Goal: Task Accomplishment & Management: Complete application form

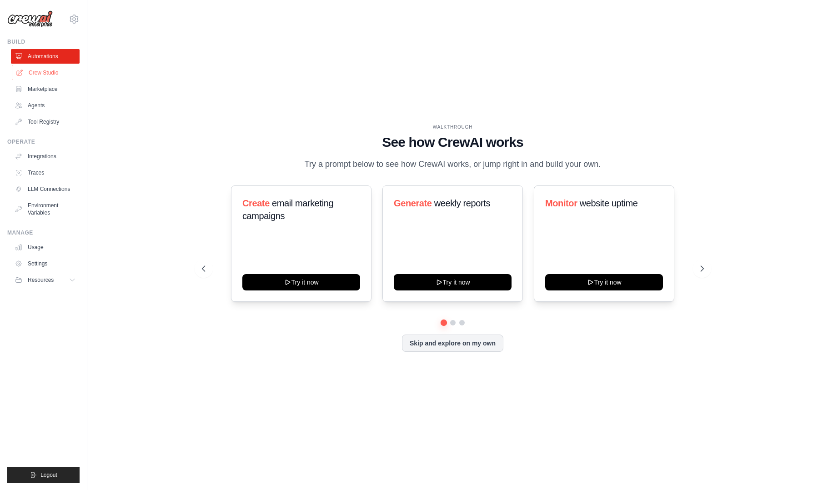
click at [34, 71] on link "Crew Studio" at bounding box center [46, 72] width 69 height 15
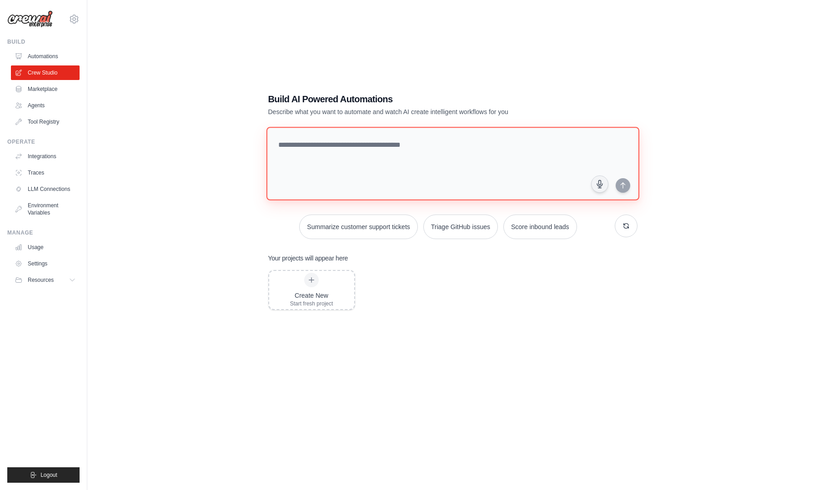
click at [360, 156] on textarea at bounding box center [452, 164] width 373 height 74
click at [49, 102] on link "Agents" at bounding box center [46, 105] width 69 height 15
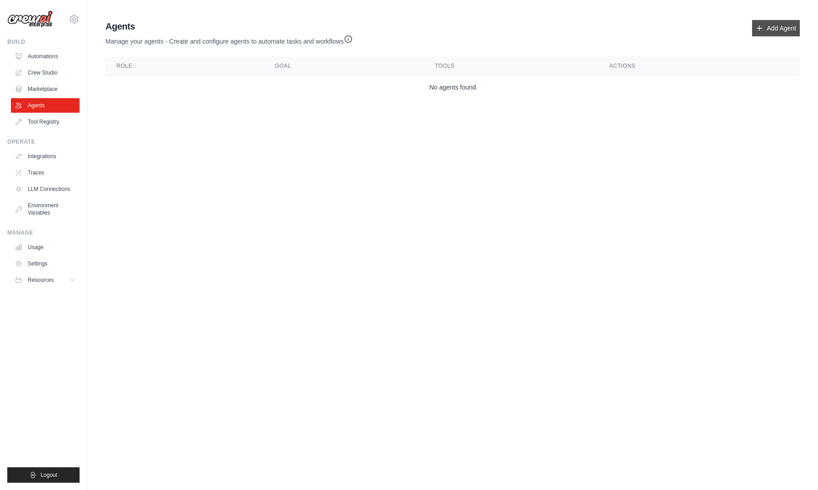
click at [781, 23] on link "Add Agent" at bounding box center [776, 28] width 48 height 16
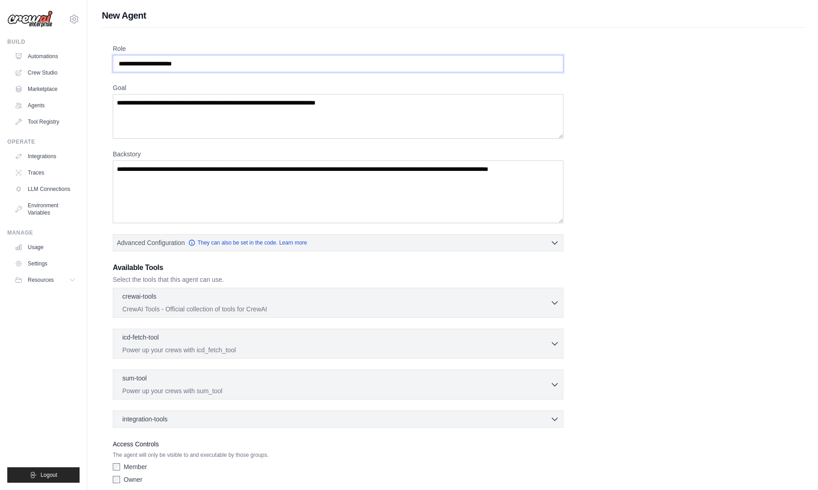
click at [235, 65] on input "Role" at bounding box center [338, 63] width 450 height 17
click at [261, 114] on textarea "Goal" at bounding box center [338, 116] width 450 height 45
click at [273, 182] on textarea "Backstory" at bounding box center [338, 191] width 450 height 63
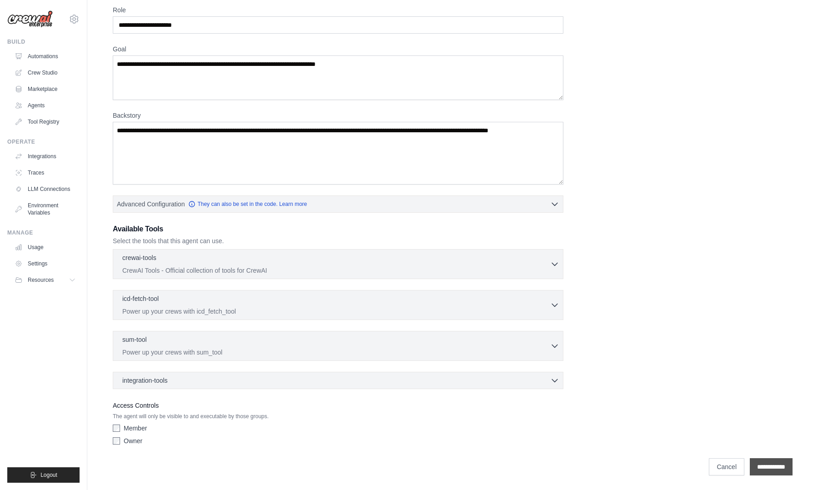
click at [761, 465] on input "**********" at bounding box center [771, 466] width 43 height 17
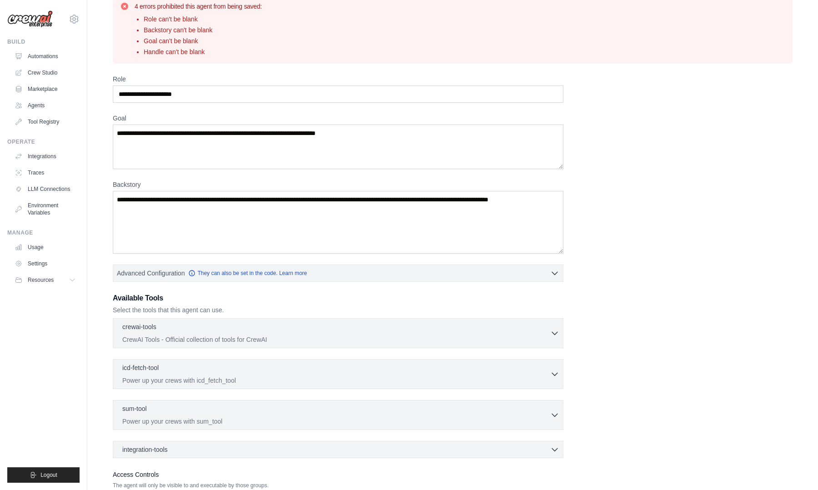
scroll to position [0, 0]
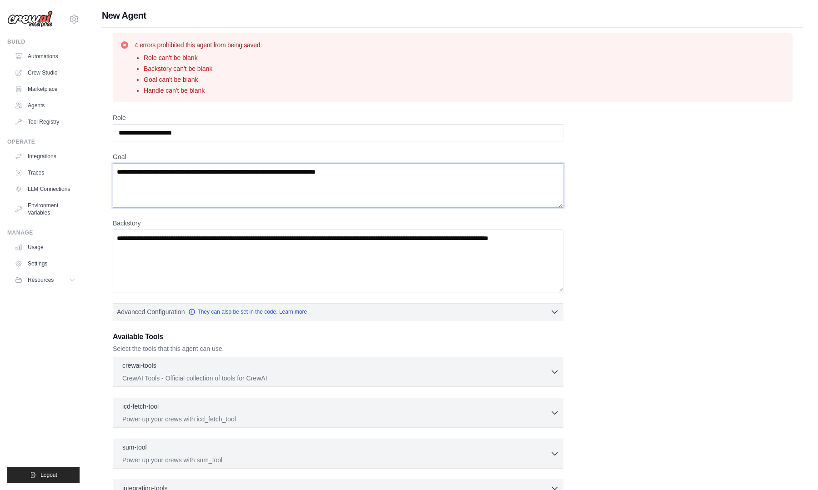
click at [436, 183] on textarea "Goal" at bounding box center [338, 185] width 450 height 45
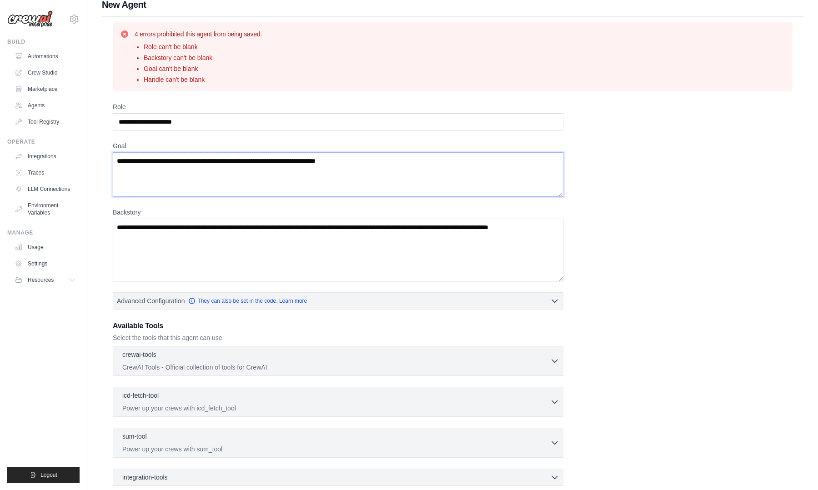
scroll to position [8, 0]
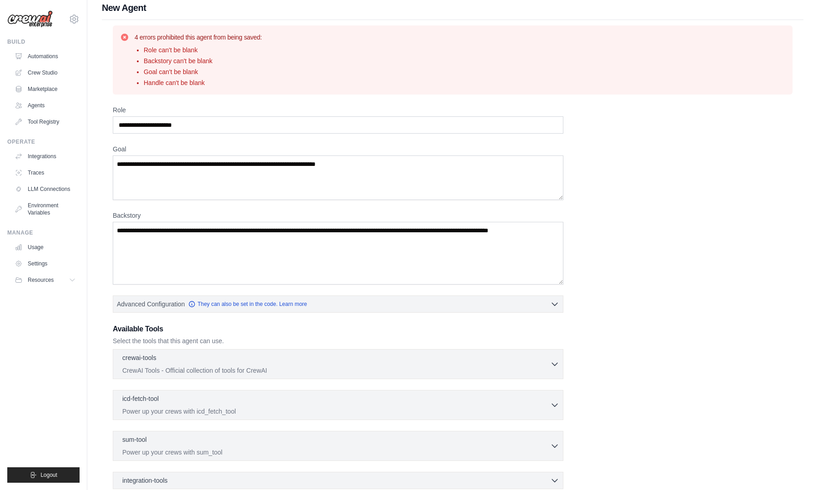
click at [228, 113] on label "Role" at bounding box center [338, 109] width 450 height 9
click at [228, 116] on input "Role" at bounding box center [338, 124] width 450 height 17
click at [230, 130] on input "Role" at bounding box center [338, 124] width 450 height 17
click at [221, 125] on input "Role" at bounding box center [338, 124] width 450 height 17
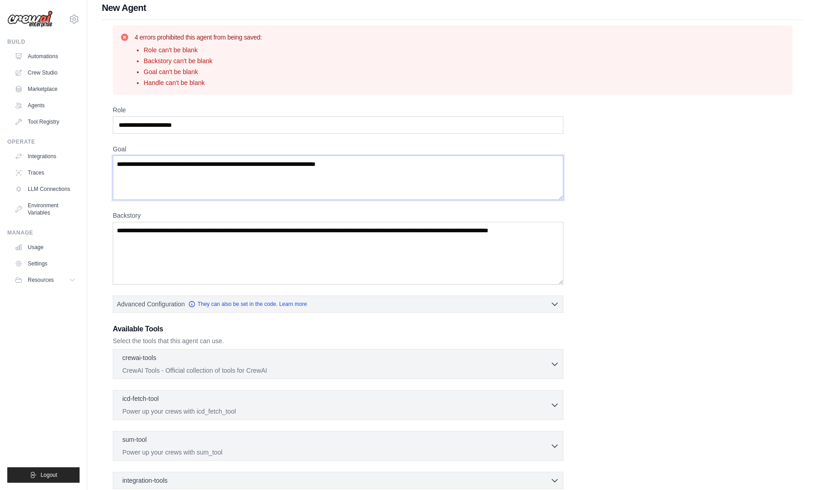
click at [210, 172] on textarea "Goal" at bounding box center [338, 177] width 450 height 45
click at [196, 127] on input "Role" at bounding box center [338, 124] width 450 height 17
type input "*"
type input "**********"
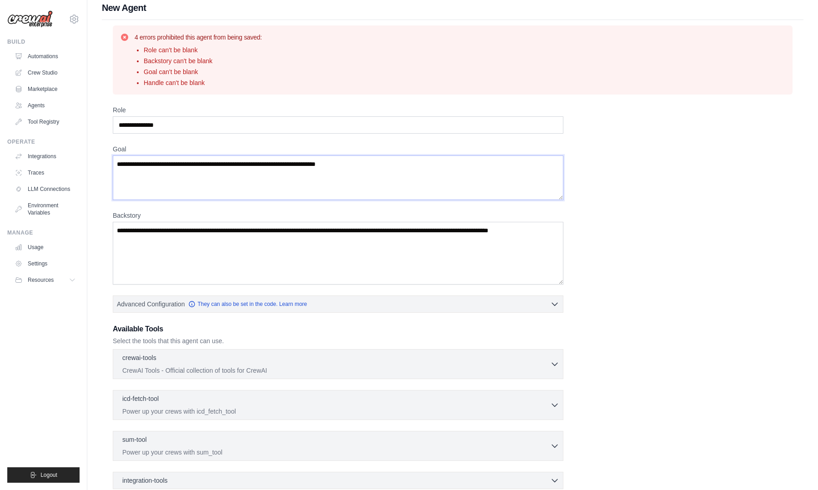
click at [183, 170] on textarea "Goal" at bounding box center [338, 177] width 450 height 45
type textarea "*"
click at [142, 163] on textarea "**********" at bounding box center [338, 177] width 450 height 45
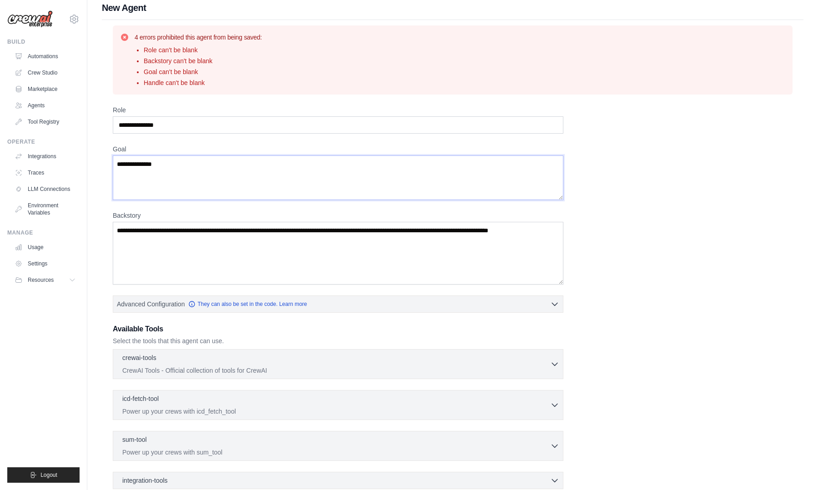
click at [210, 193] on textarea "**********" at bounding box center [338, 177] width 450 height 45
type textarea "**********"
click at [190, 270] on textarea "Backstory" at bounding box center [338, 253] width 450 height 63
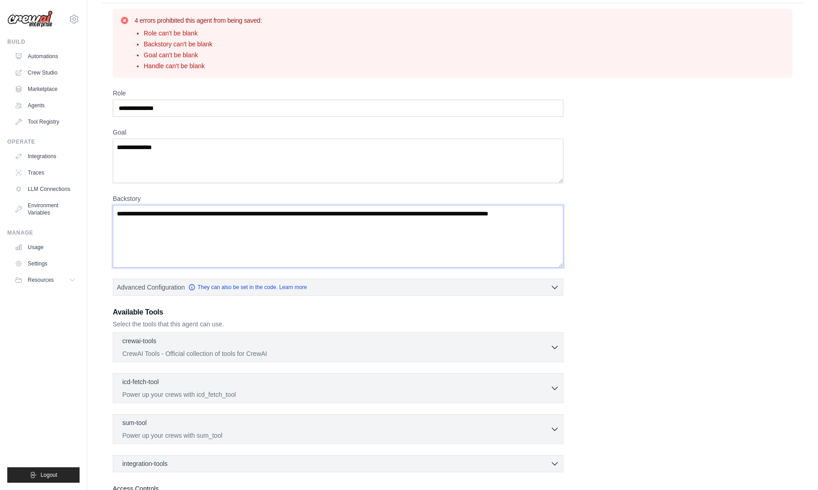
scroll to position [25, 0]
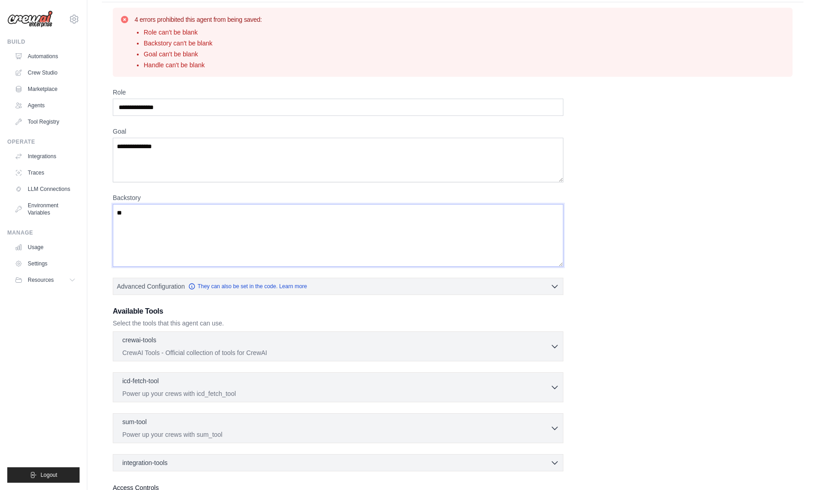
type textarea "*"
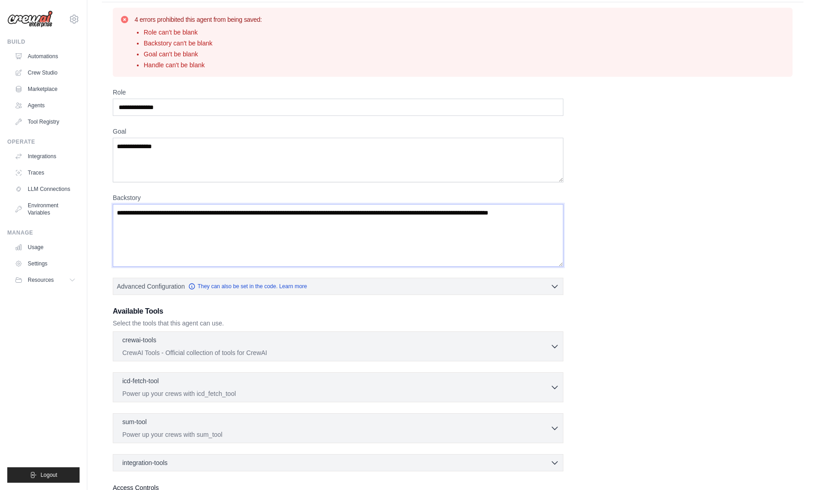
type textarea "*"
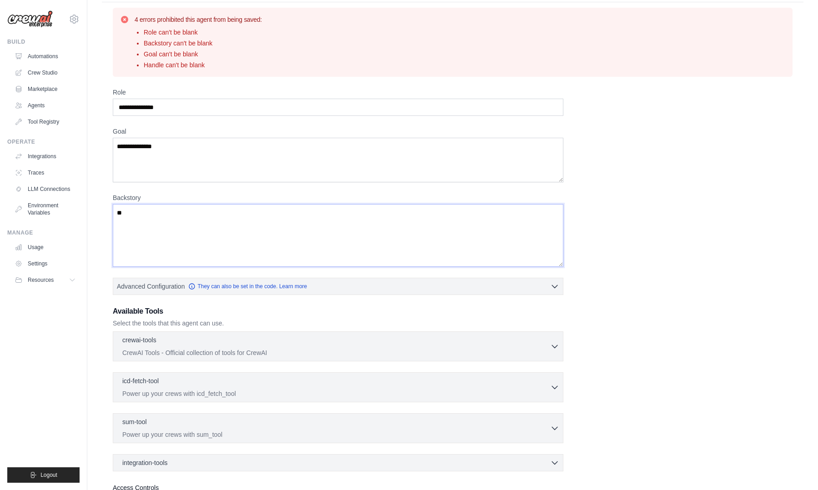
type textarea "*"
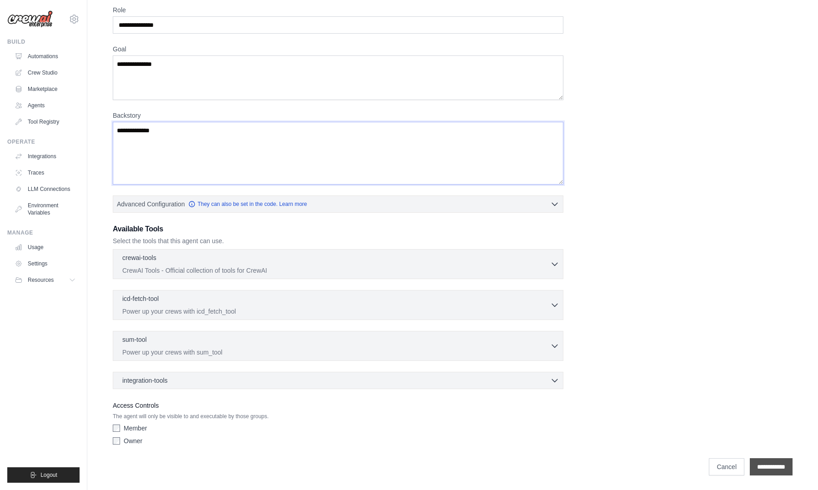
type textarea "**********"
click at [770, 473] on input "**********" at bounding box center [771, 466] width 43 height 17
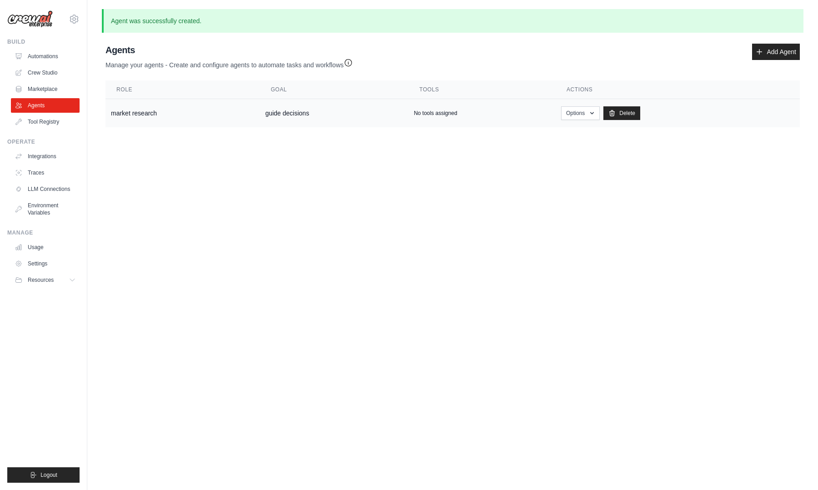
click at [231, 116] on td "market research" at bounding box center [182, 113] width 154 height 29
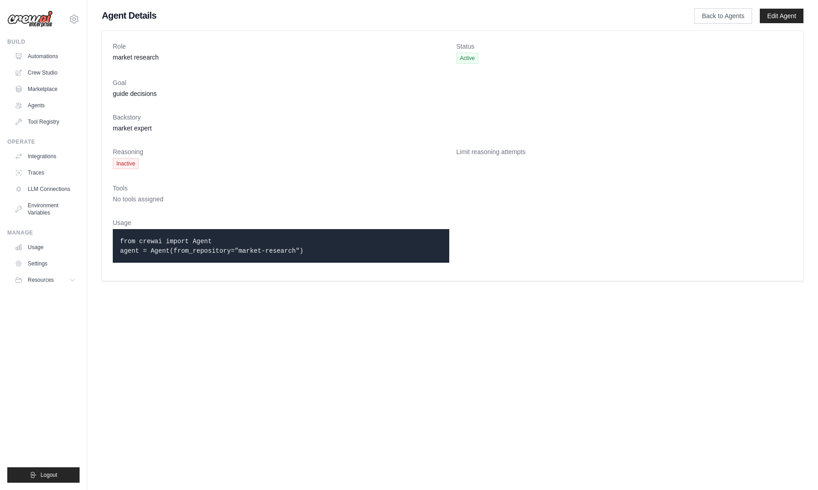
click at [346, 242] on p "from crewai import Agent agent = Agent(from_repository="market-research")" at bounding box center [281, 245] width 322 height 19
click at [340, 255] on div "from crewai import Agent agent = Agent(from_repository="market-research")" at bounding box center [281, 246] width 336 height 34
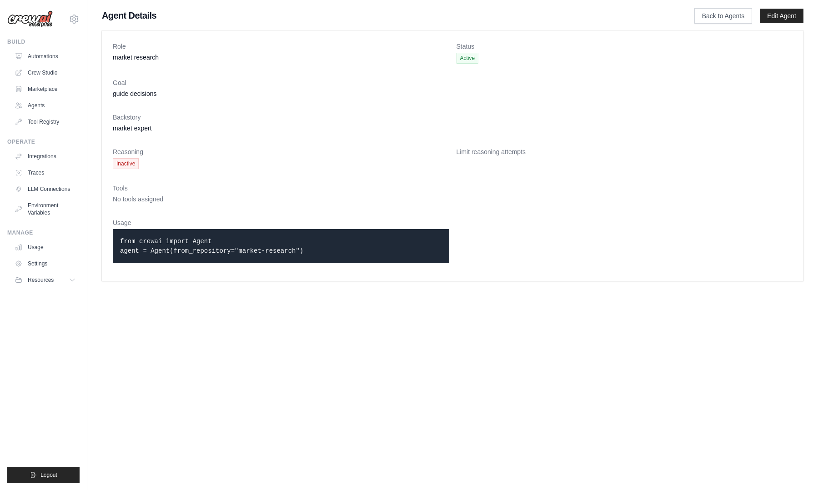
click at [340, 255] on div "from crewai import Agent agent = Agent(from_repository="market-research")" at bounding box center [281, 246] width 336 height 34
click at [445, 152] on dt "Reasoning" at bounding box center [281, 151] width 336 height 9
click at [720, 13] on link "Back to Agents" at bounding box center [723, 15] width 58 height 15
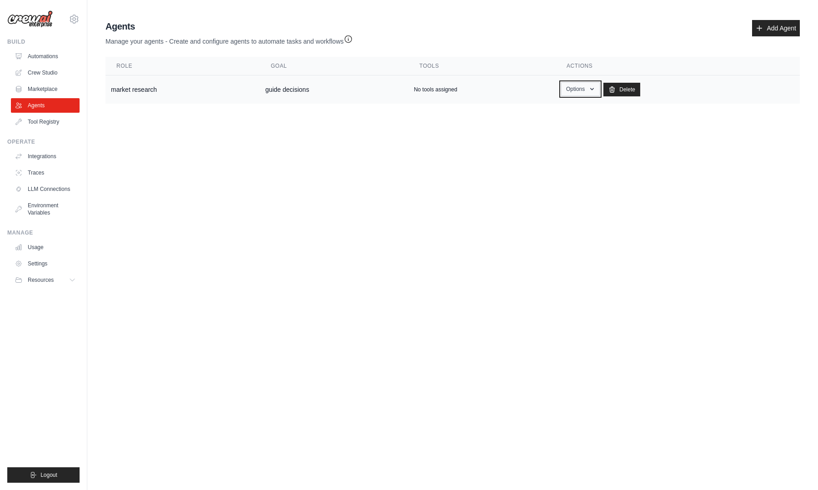
click at [578, 85] on button "Options" at bounding box center [580, 89] width 39 height 14
click at [564, 111] on link "Show" at bounding box center [566, 110] width 65 height 16
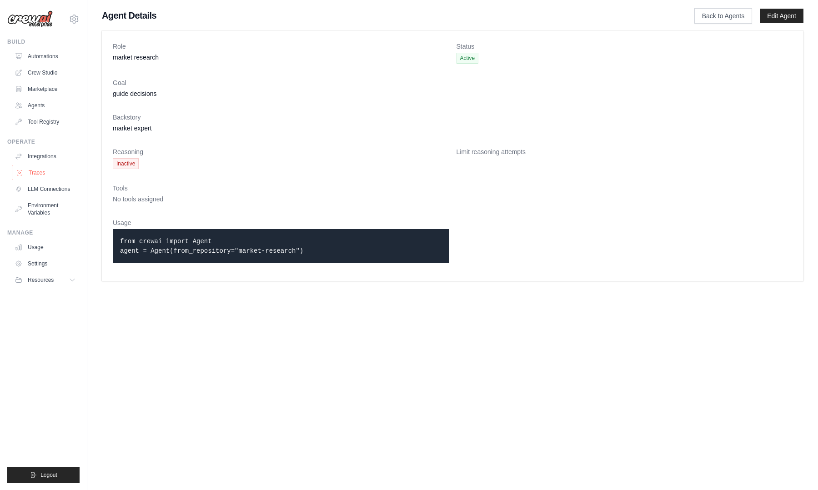
click at [62, 171] on link "Traces" at bounding box center [46, 172] width 69 height 15
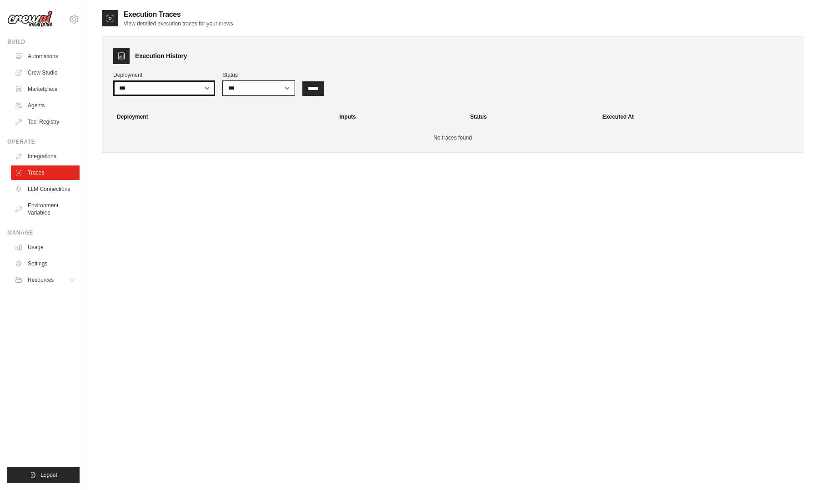
click at [175, 93] on select "***" at bounding box center [164, 87] width 102 height 15
click at [113, 80] on select "***" at bounding box center [164, 87] width 102 height 15
click at [44, 55] on link "Automations" at bounding box center [46, 56] width 69 height 15
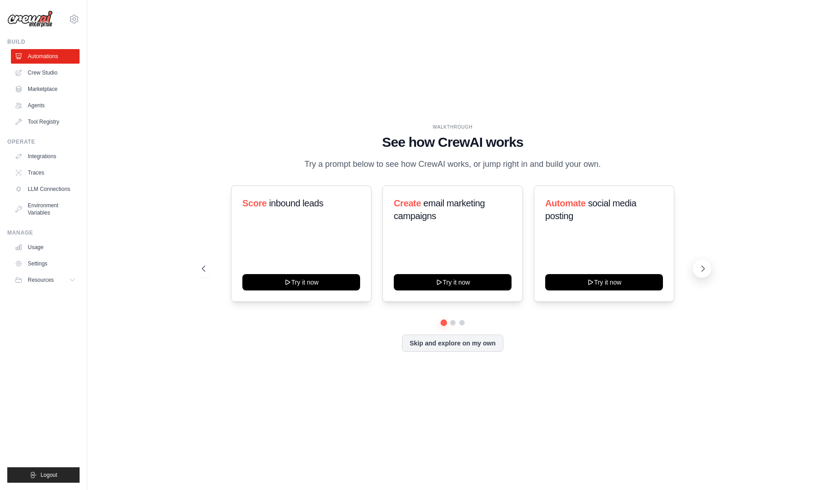
click at [702, 271] on icon at bounding box center [702, 268] width 9 height 9
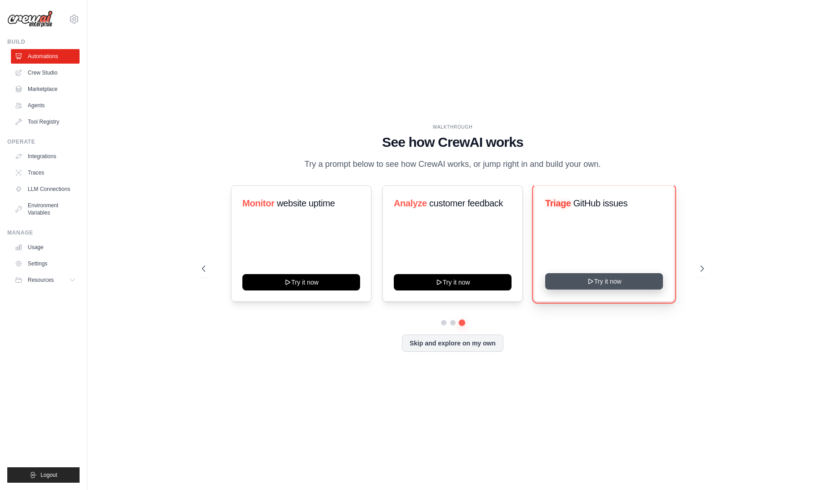
click at [587, 285] on icon at bounding box center [590, 281] width 7 height 7
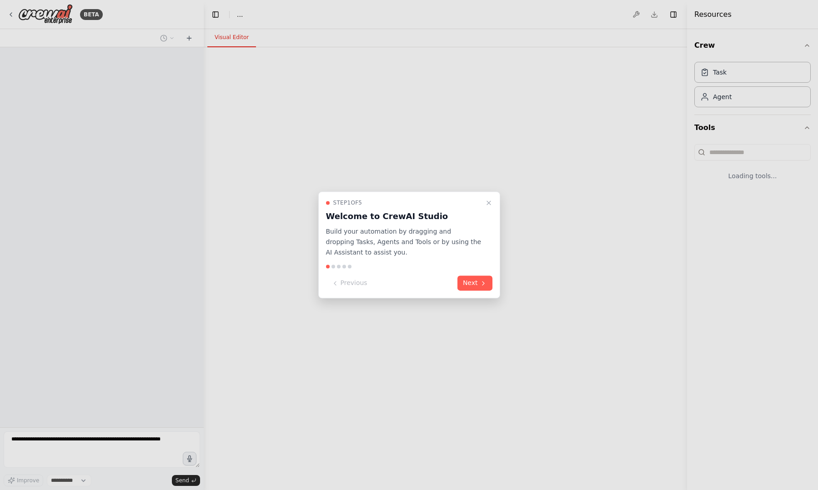
select select "****"
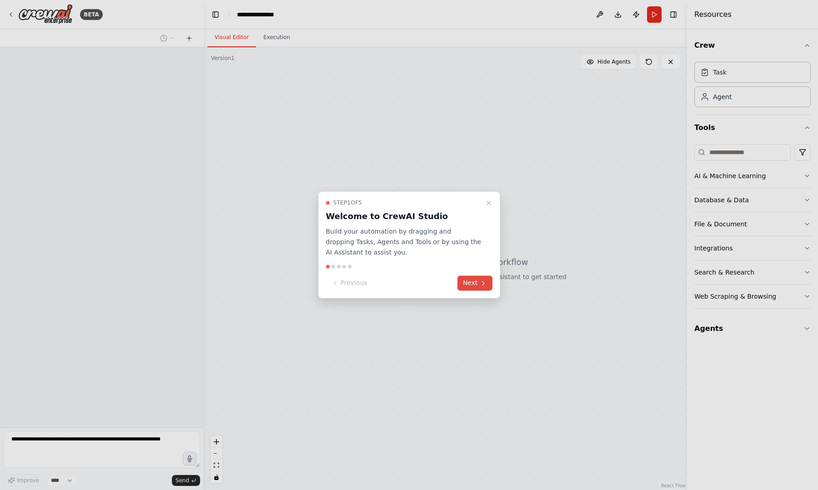
click at [475, 283] on button "Next" at bounding box center [474, 283] width 35 height 15
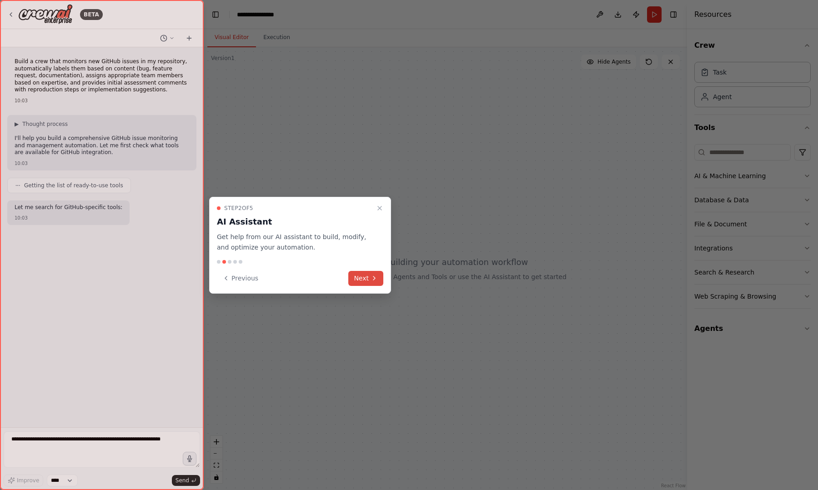
click at [373, 278] on icon at bounding box center [373, 278] width 7 height 7
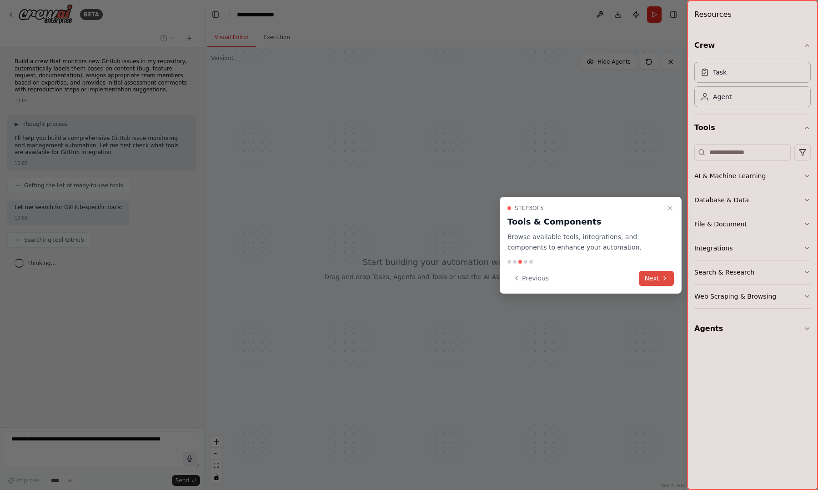
click at [667, 278] on icon at bounding box center [664, 278] width 7 height 7
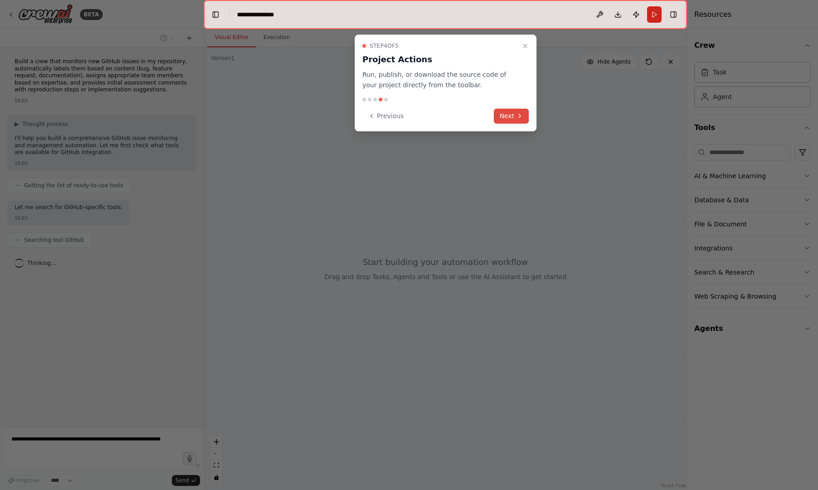
click at [510, 117] on button "Next" at bounding box center [511, 116] width 35 height 15
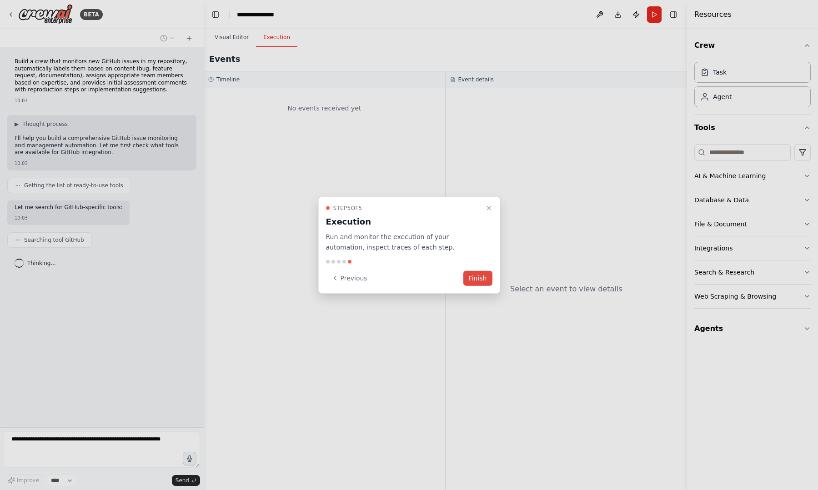
click at [476, 281] on button "Finish" at bounding box center [477, 277] width 29 height 15
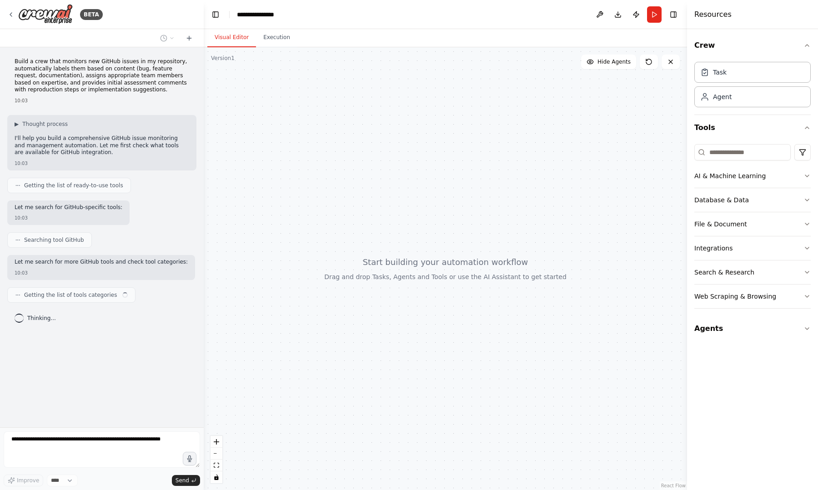
click at [368, 320] on div at bounding box center [445, 268] width 483 height 443
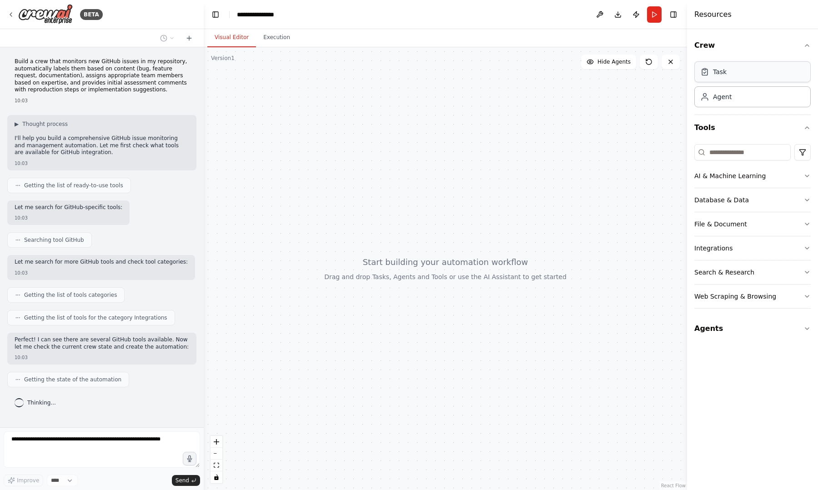
click at [739, 70] on div "Task" at bounding box center [752, 71] width 116 height 21
click at [745, 103] on div "Agent" at bounding box center [752, 96] width 116 height 21
click at [741, 160] on input at bounding box center [742, 152] width 96 height 16
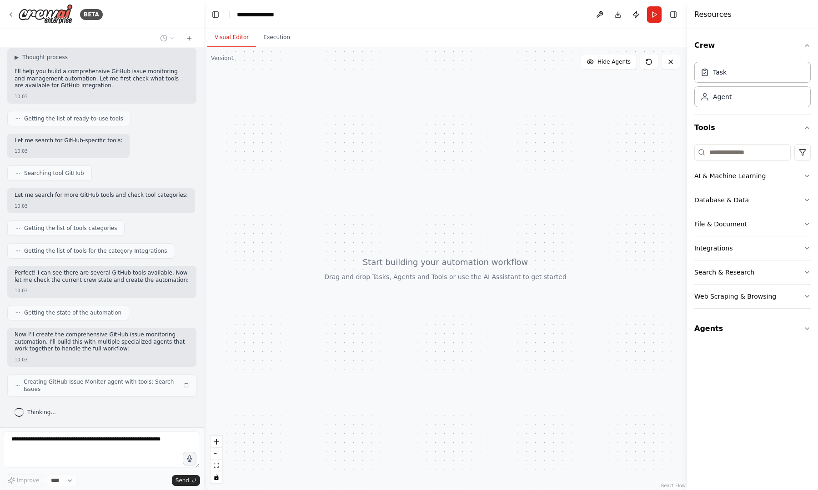
click at [738, 195] on div "Database & Data" at bounding box center [721, 199] width 55 height 9
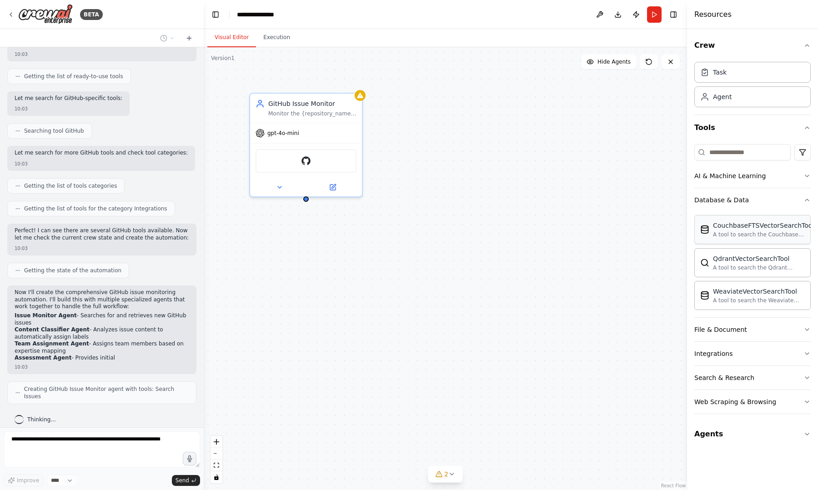
scroll to position [125, 0]
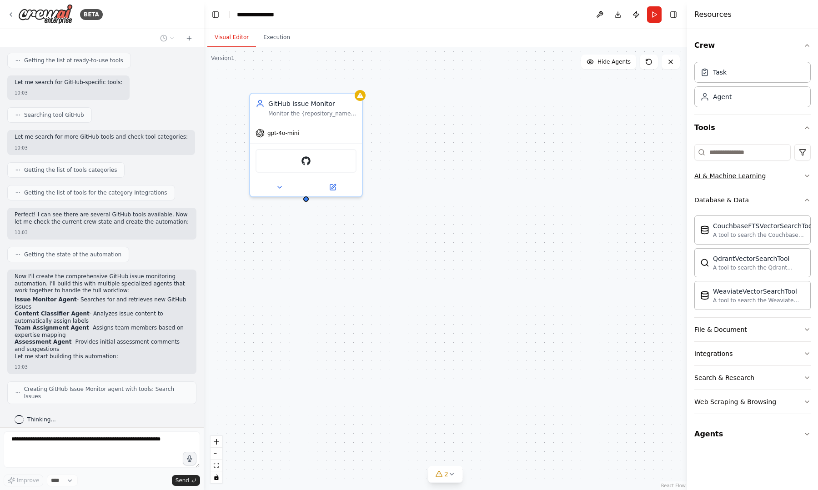
click at [742, 183] on button "AI & Machine Learning" at bounding box center [752, 176] width 116 height 24
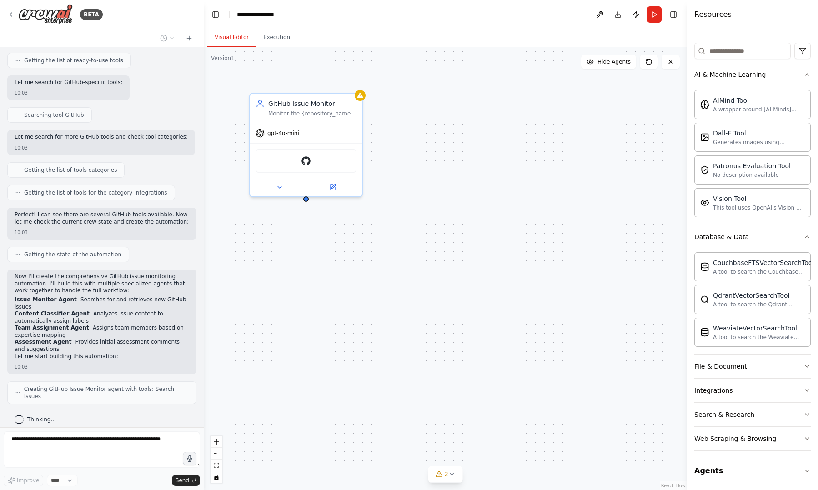
scroll to position [102, 0]
click at [736, 372] on button "File & Document" at bounding box center [752, 366] width 116 height 24
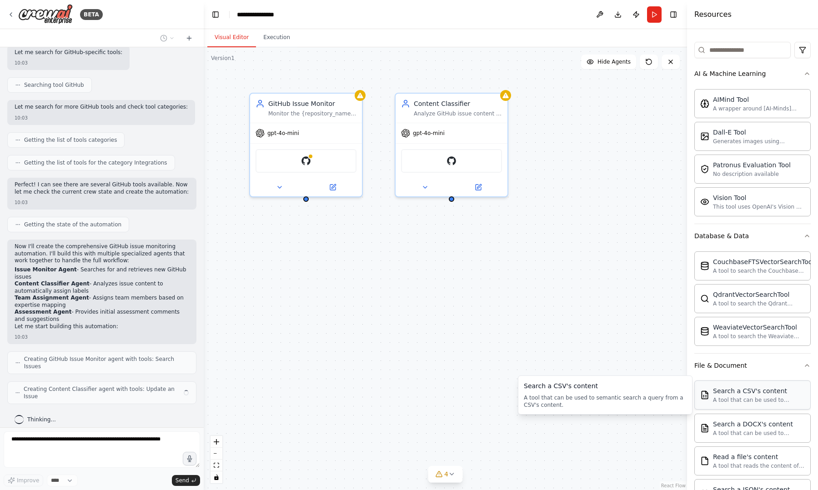
click at [733, 396] on div "A tool that can be used to semantic search a query from a CSV's content." at bounding box center [759, 399] width 92 height 7
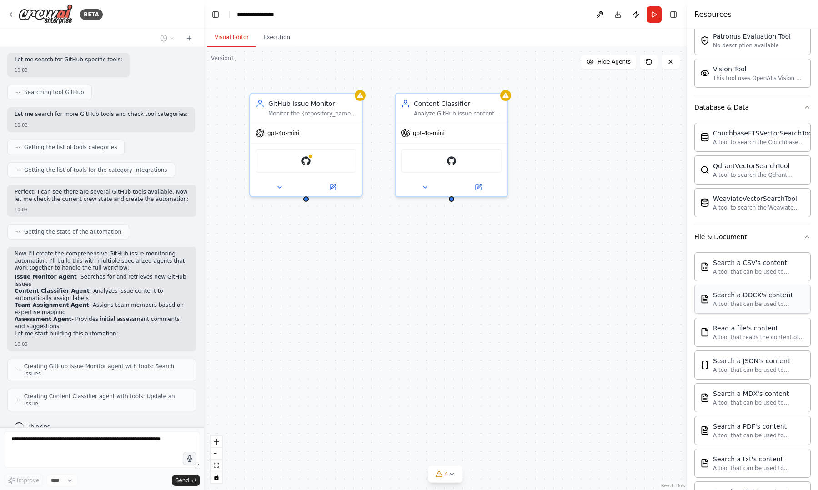
scroll to position [231, 0]
click at [730, 368] on div "A tool that can be used to semantic search a query from a JSON's content." at bounding box center [759, 368] width 92 height 7
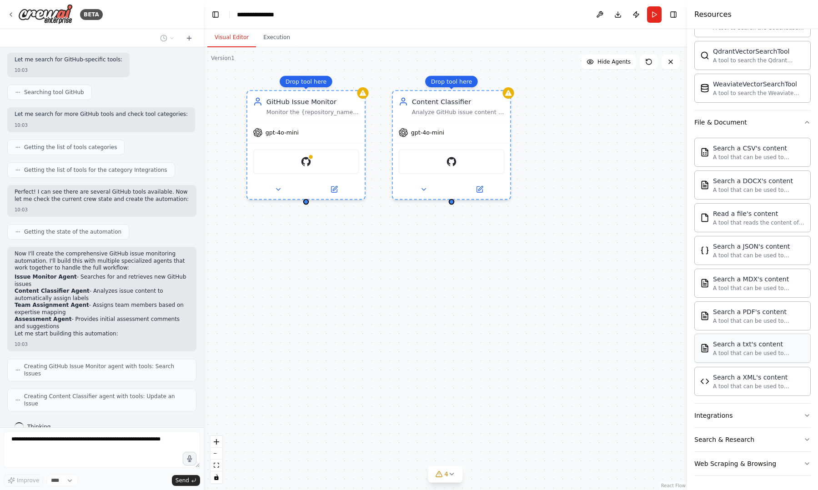
scroll to position [178, 0]
